Goal: Find specific page/section: Find specific page/section

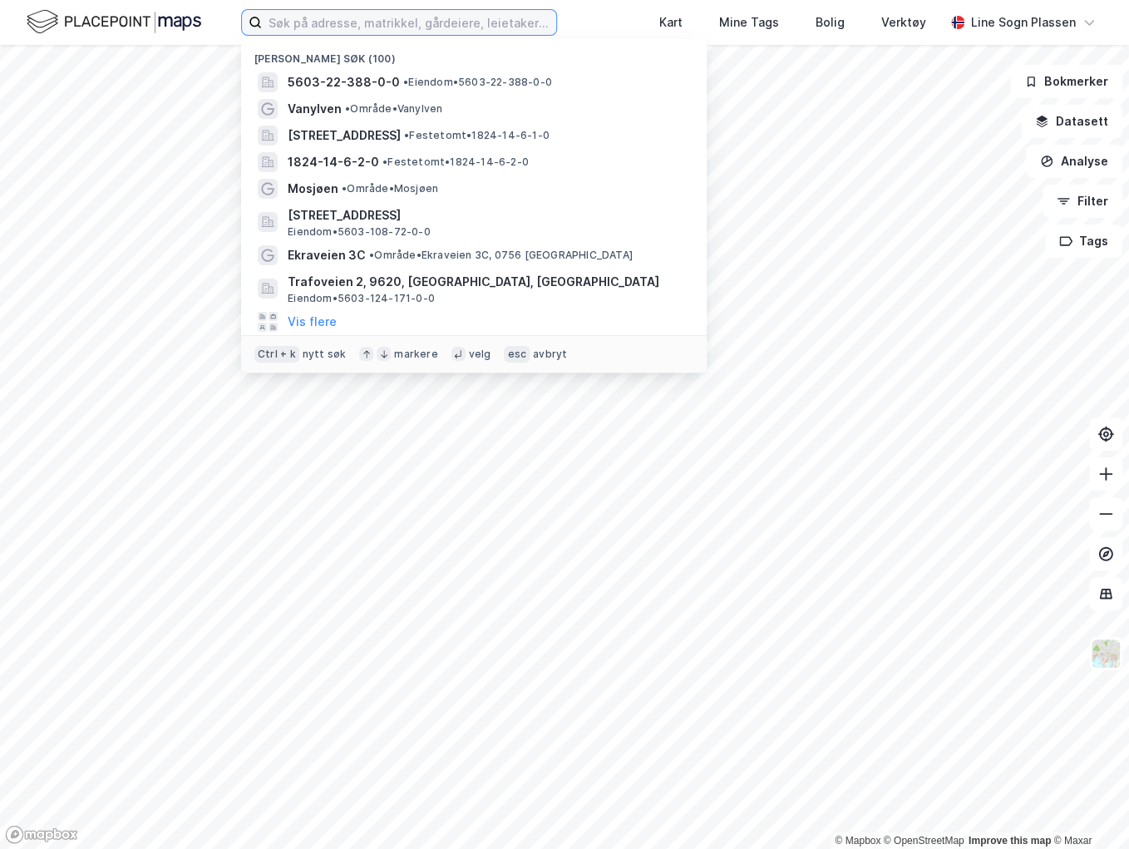
click at [348, 33] on input at bounding box center [409, 22] width 294 height 25
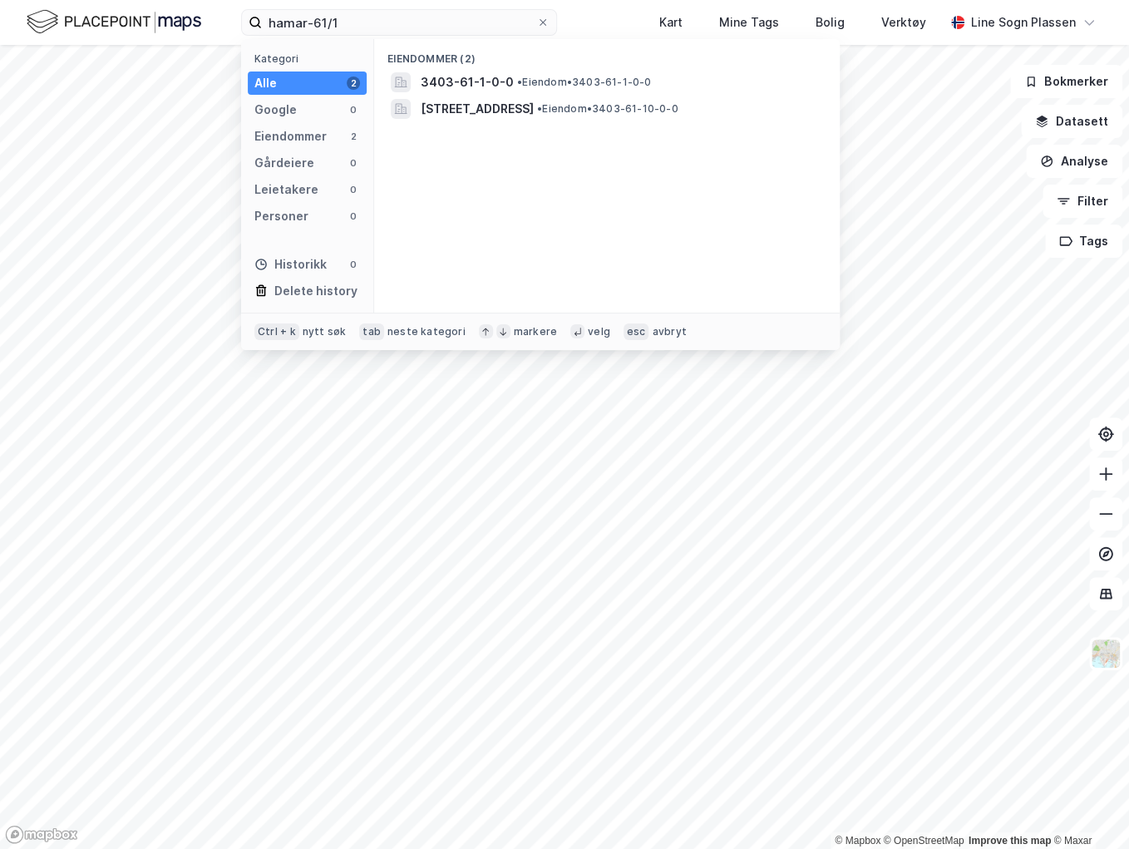
click at [602, 86] on span "• Eiendom • 3403-61-1-0-0" at bounding box center [584, 82] width 134 height 13
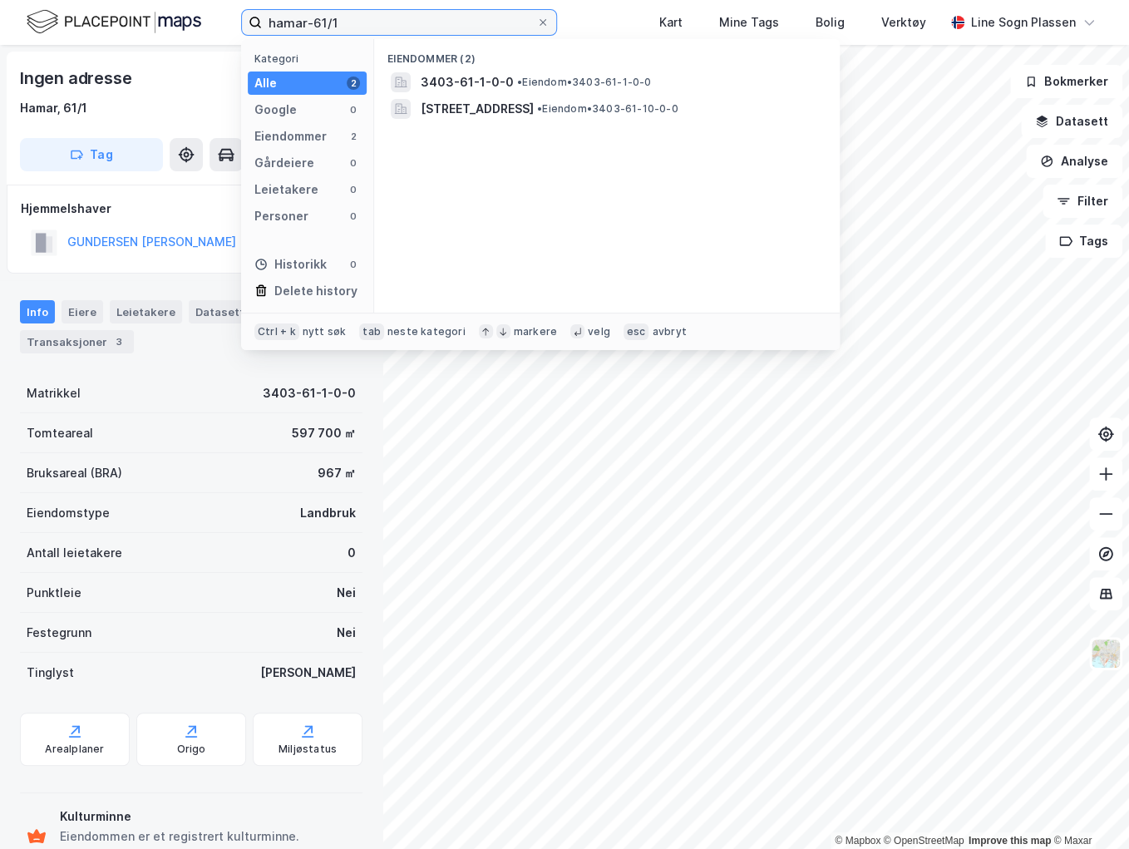
click at [288, 20] on input "hamar-61/1" at bounding box center [399, 22] width 274 height 25
type input "Stange-61/1"
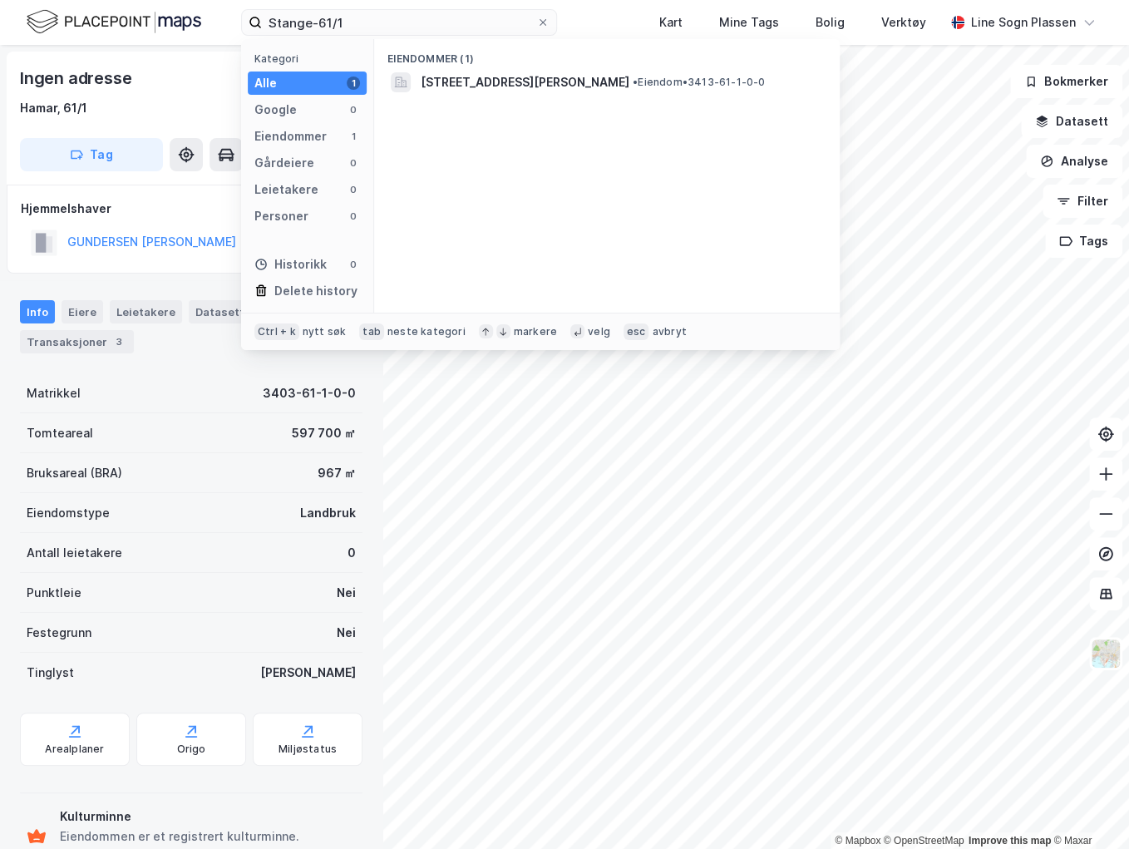
click at [629, 79] on span "[STREET_ADDRESS][PERSON_NAME]" at bounding box center [525, 82] width 209 height 20
